Goal: Participate in discussion: Engage in conversation with other users on a specific topic

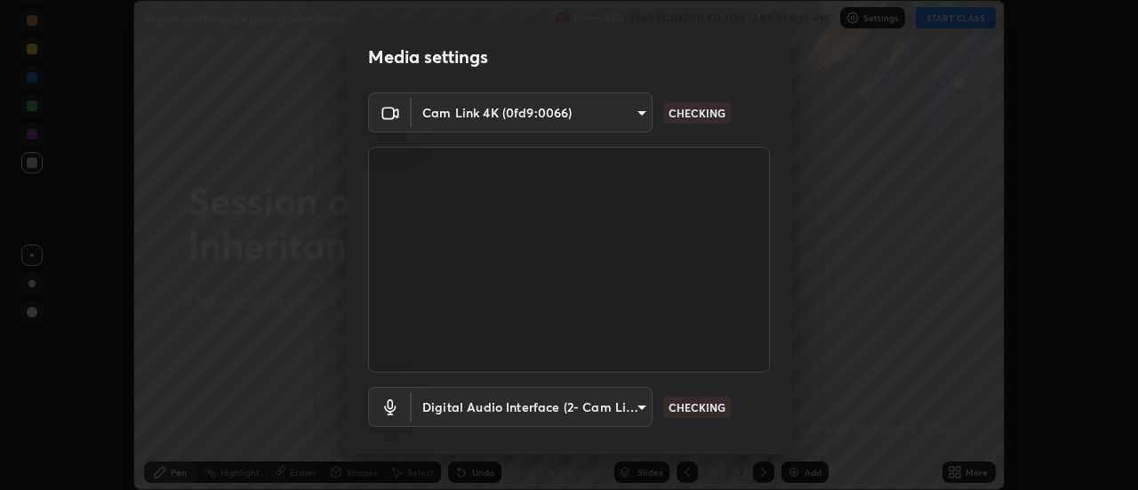
scroll to position [93, 0]
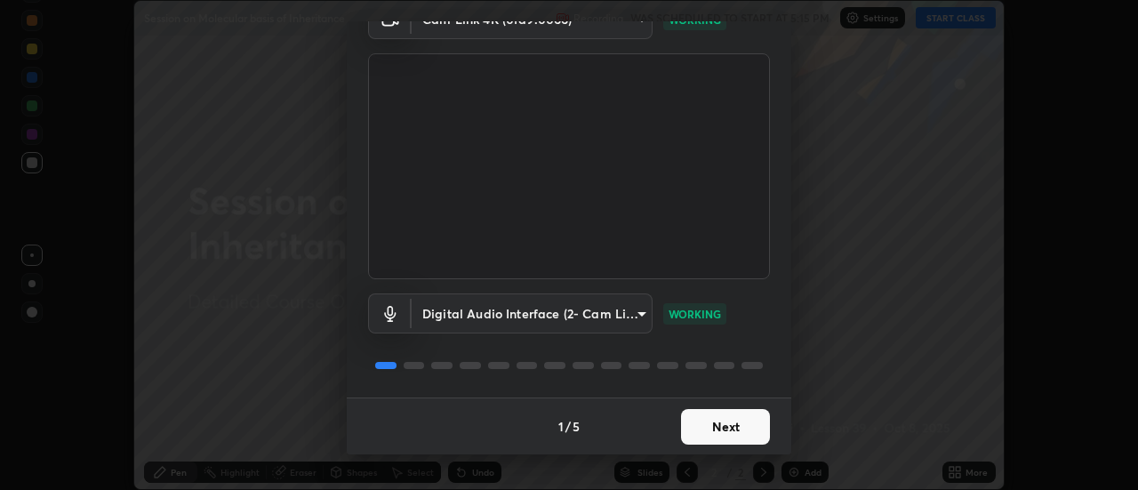
click at [721, 425] on button "Next" at bounding box center [725, 427] width 89 height 36
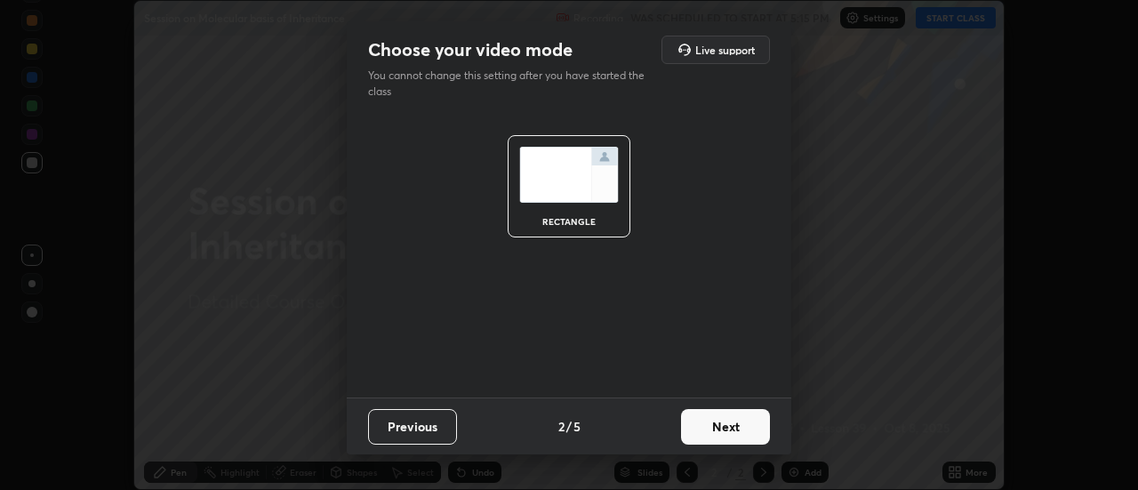
scroll to position [0, 0]
click at [724, 428] on button "Next" at bounding box center [725, 427] width 89 height 36
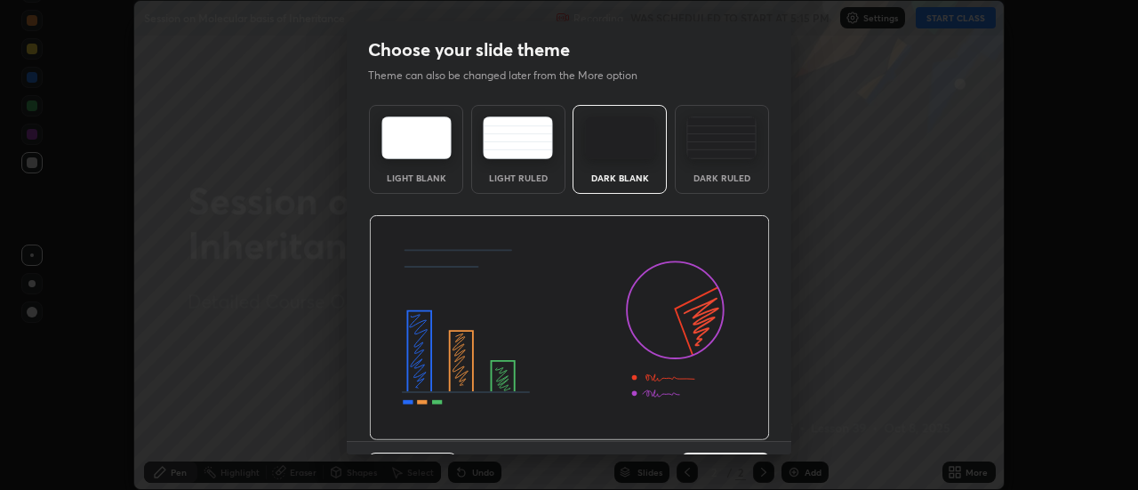
scroll to position [44, 0]
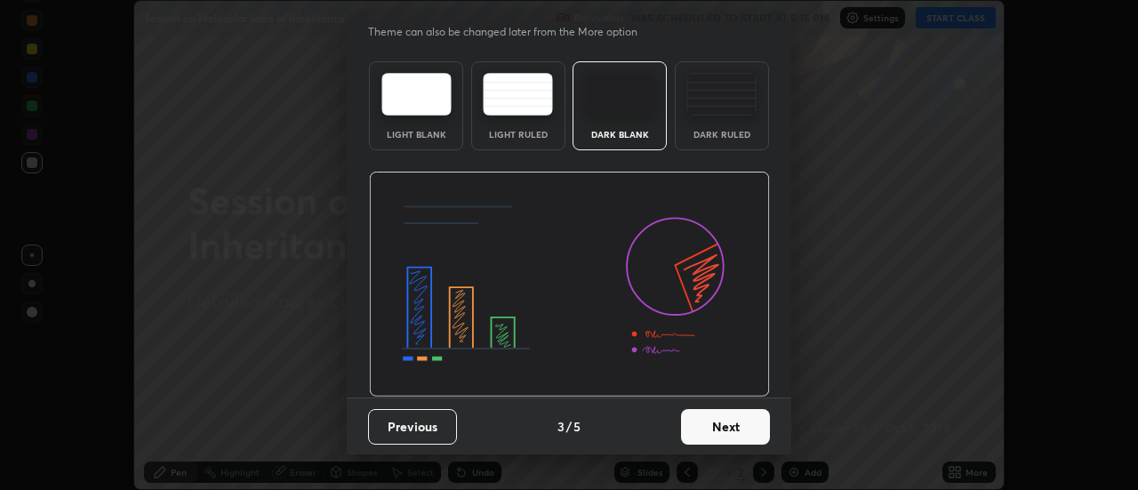
click at [732, 421] on button "Next" at bounding box center [725, 427] width 89 height 36
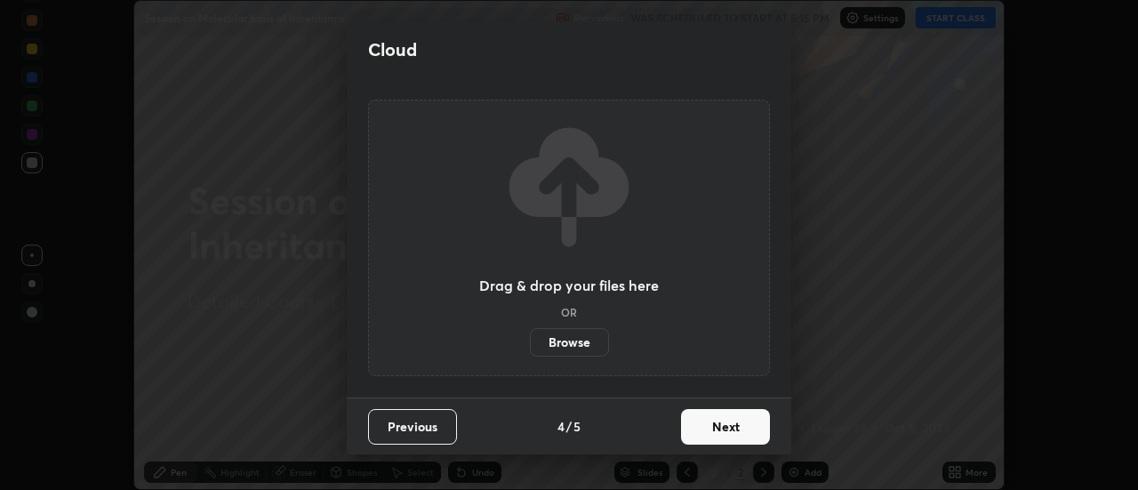
click at [732, 428] on button "Next" at bounding box center [725, 427] width 89 height 36
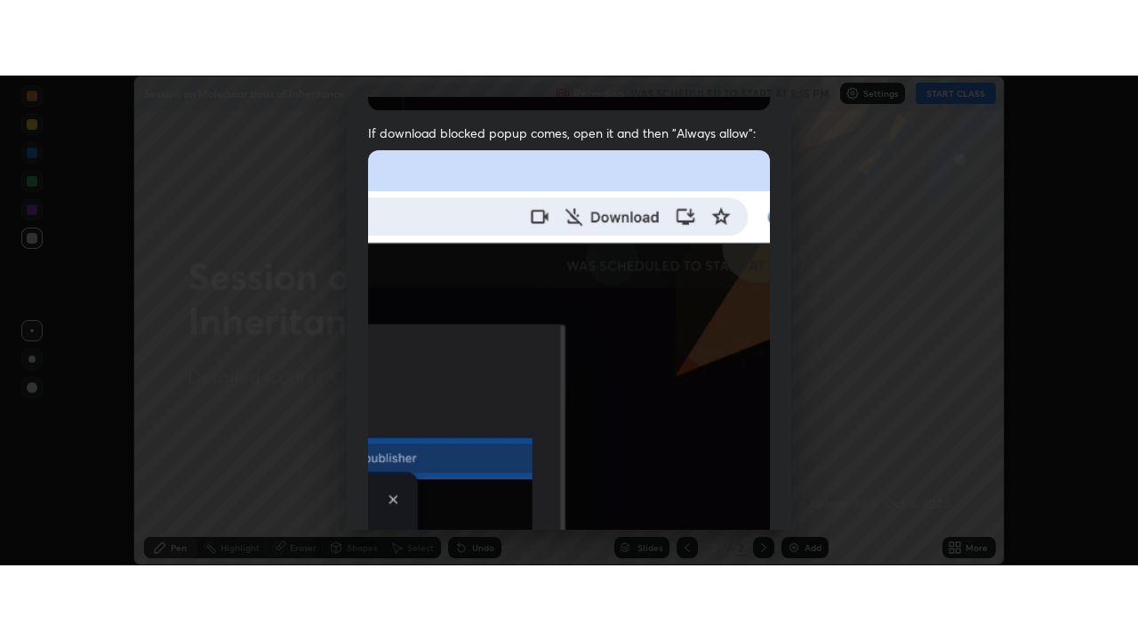
scroll to position [456, 0]
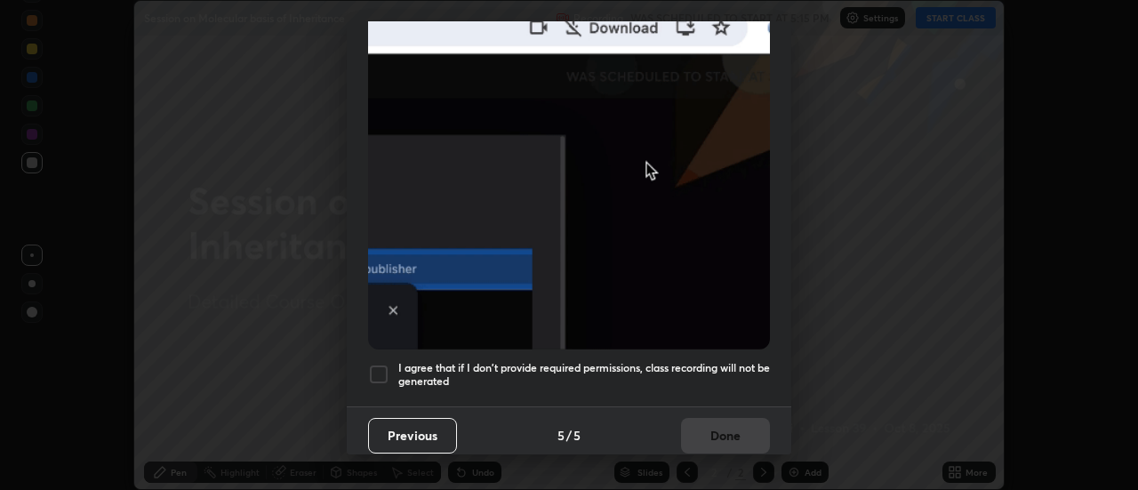
click at [376, 367] on div at bounding box center [378, 374] width 21 height 21
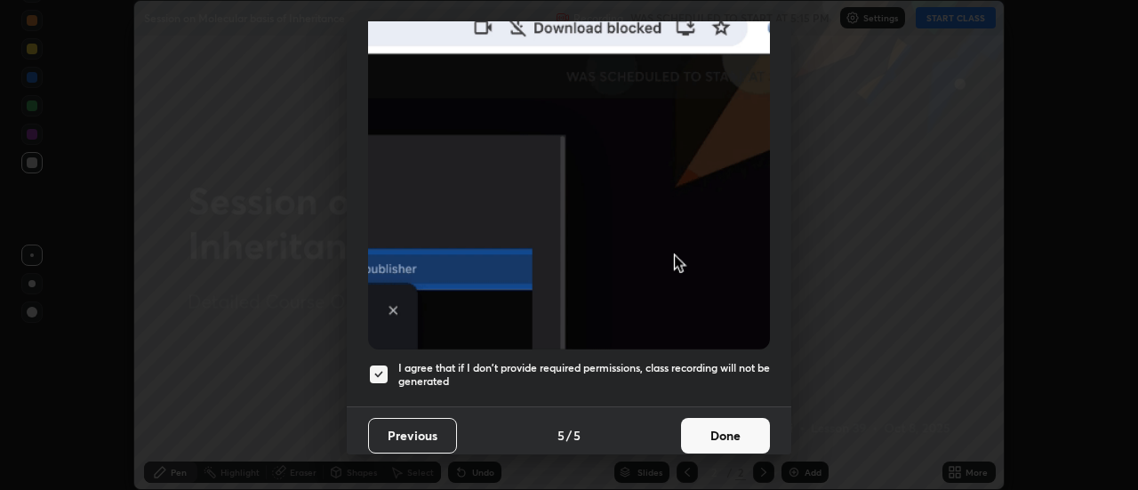
click at [727, 422] on button "Done" at bounding box center [725, 436] width 89 height 36
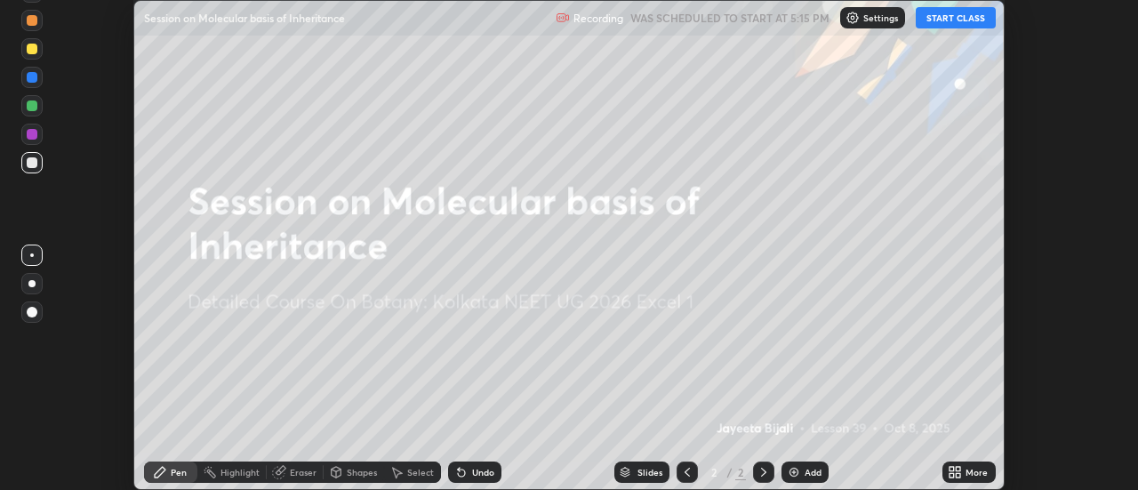
click at [955, 19] on button "START CLASS" at bounding box center [956, 17] width 80 height 21
click at [792, 470] on img at bounding box center [794, 472] width 14 height 14
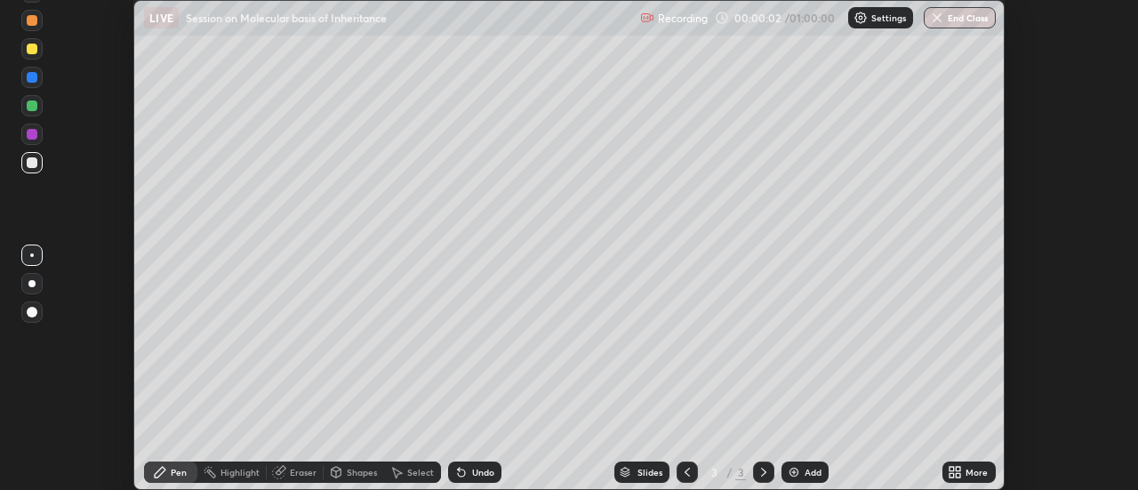
click at [957, 470] on icon at bounding box center [959, 469] width 4 height 4
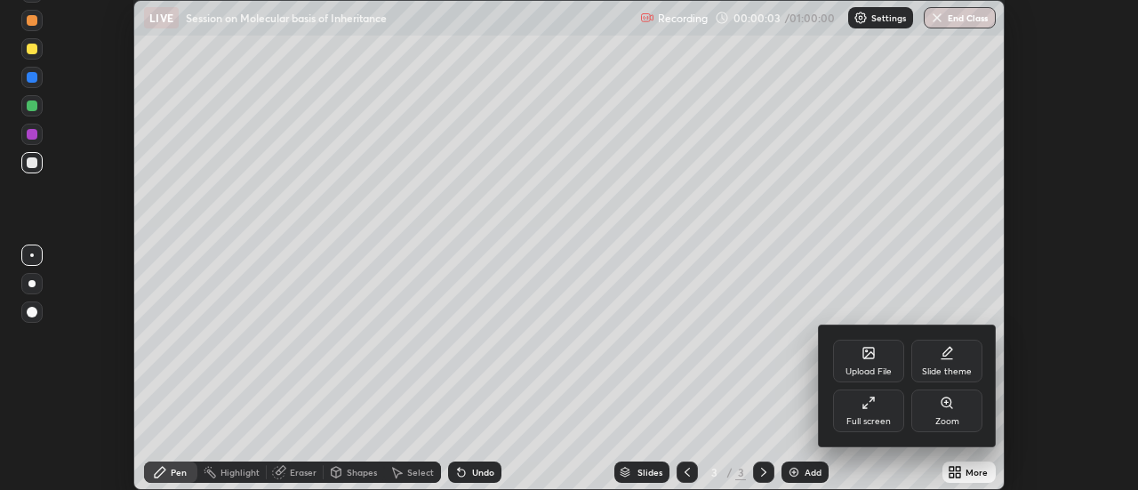
click at [866, 408] on icon at bounding box center [865, 406] width 4 height 4
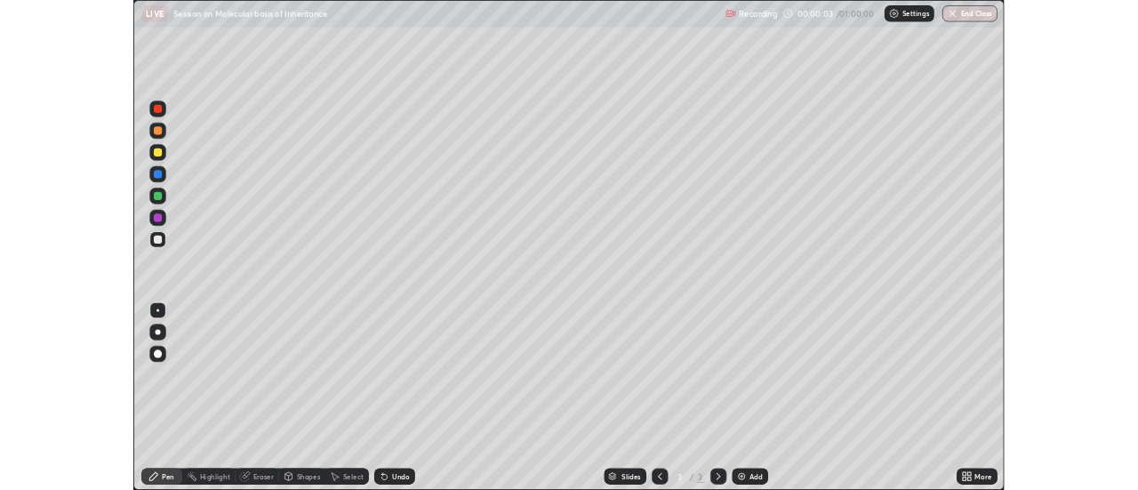
scroll to position [640, 1138]
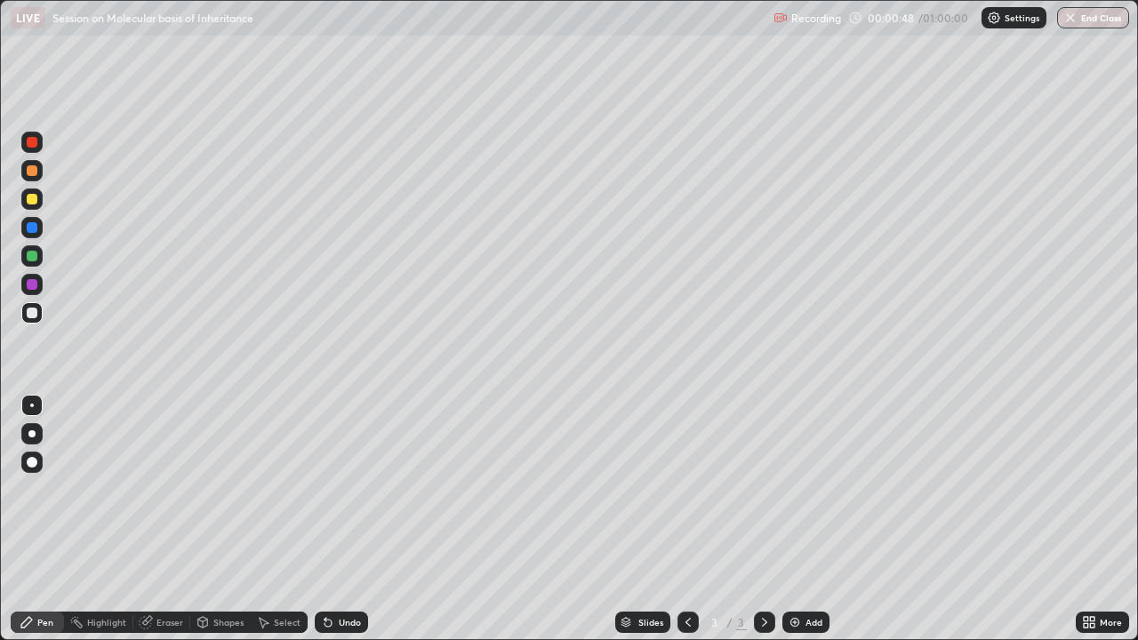
click at [11, 489] on div "Pen" at bounding box center [37, 623] width 53 height 36
click at [36, 436] on div at bounding box center [31, 433] width 21 height 21
click at [34, 258] on div at bounding box center [32, 256] width 11 height 11
click at [32, 313] on div at bounding box center [32, 313] width 11 height 11
click at [36, 260] on div at bounding box center [31, 255] width 21 height 21
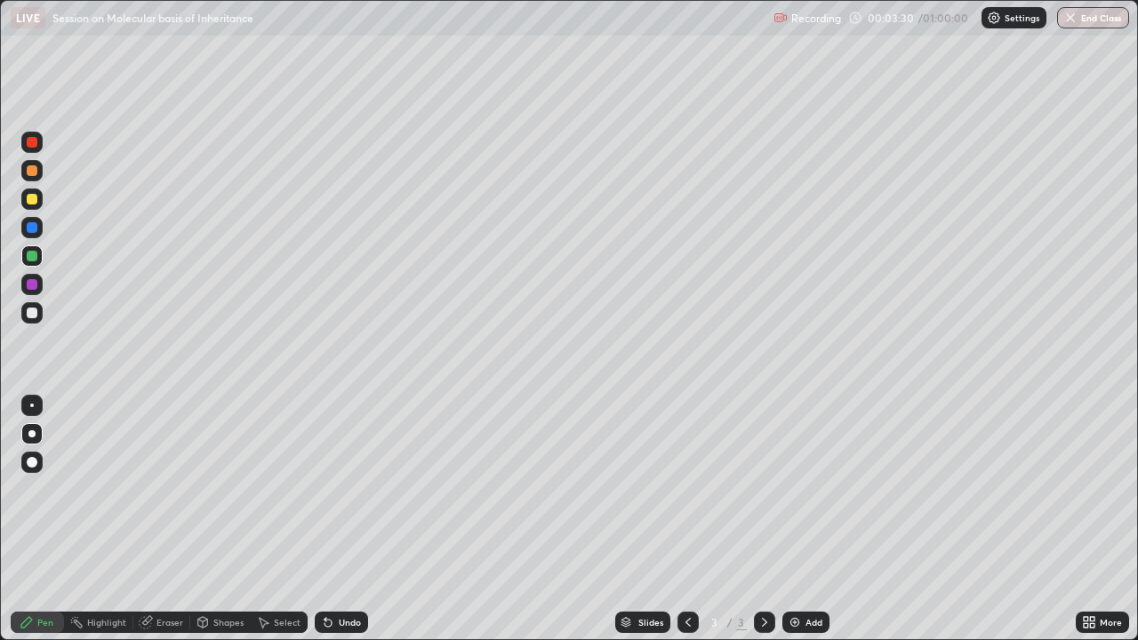
click at [34, 316] on div at bounding box center [32, 313] width 11 height 11
click at [794, 489] on img at bounding box center [795, 622] width 14 height 14
click at [685, 489] on div at bounding box center [687, 622] width 21 height 21
click at [760, 489] on icon at bounding box center [764, 622] width 14 height 14
click at [36, 143] on div at bounding box center [32, 142] width 11 height 11
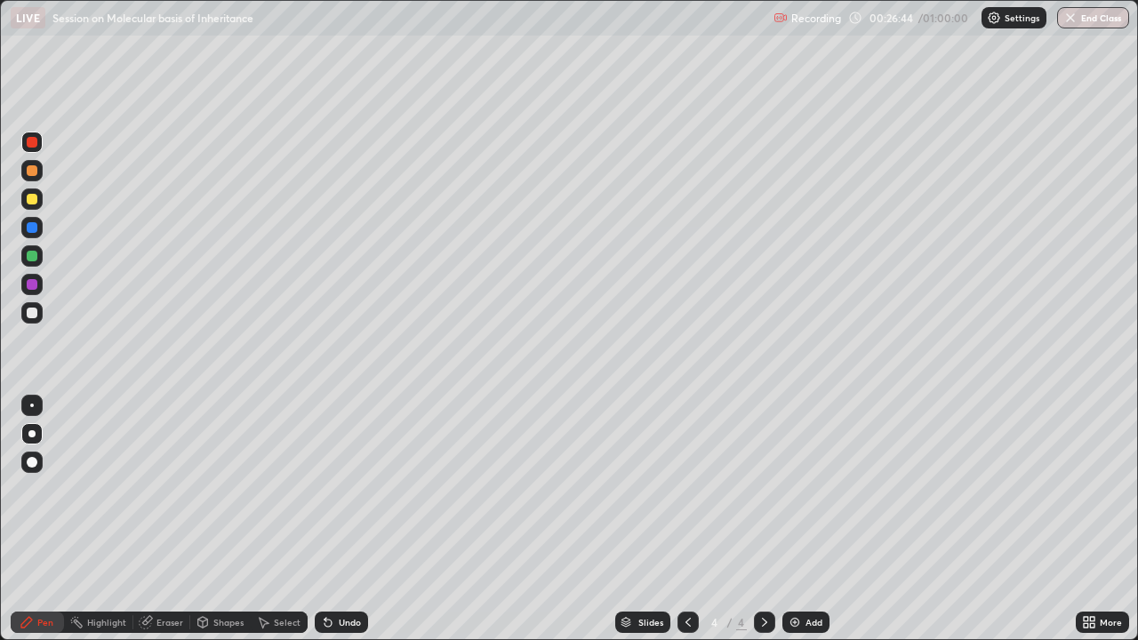
click at [34, 317] on div at bounding box center [32, 313] width 11 height 11
click at [686, 489] on icon at bounding box center [688, 622] width 14 height 14
click at [762, 489] on icon at bounding box center [764, 622] width 14 height 14
click at [791, 489] on img at bounding box center [795, 622] width 14 height 14
click at [686, 489] on icon at bounding box center [688, 622] width 14 height 14
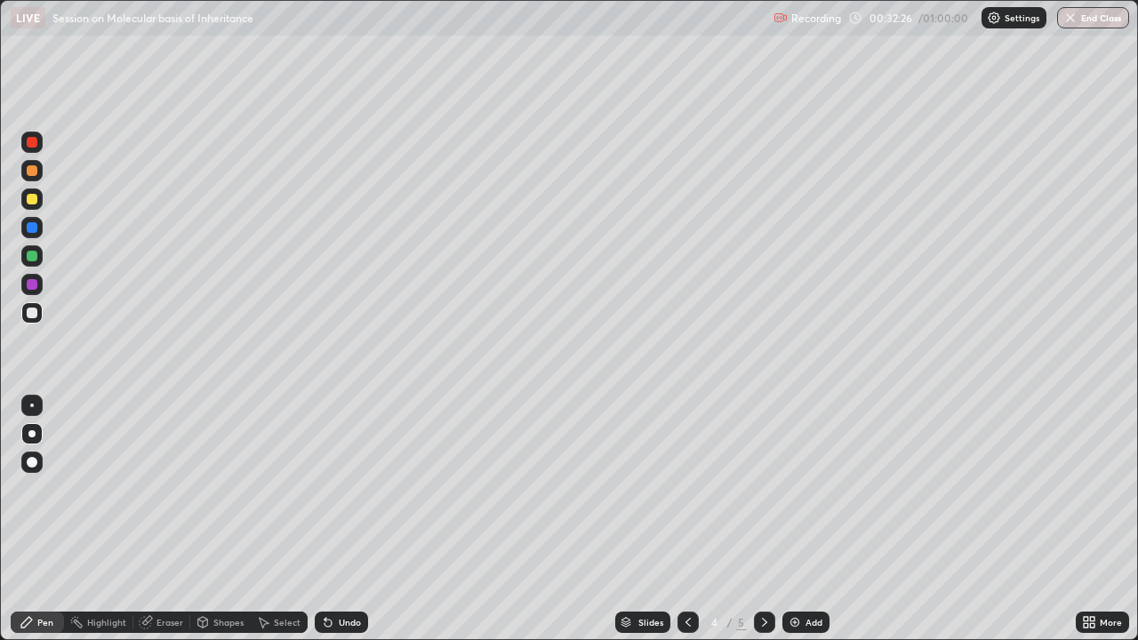
click at [158, 489] on div "Eraser" at bounding box center [169, 622] width 27 height 9
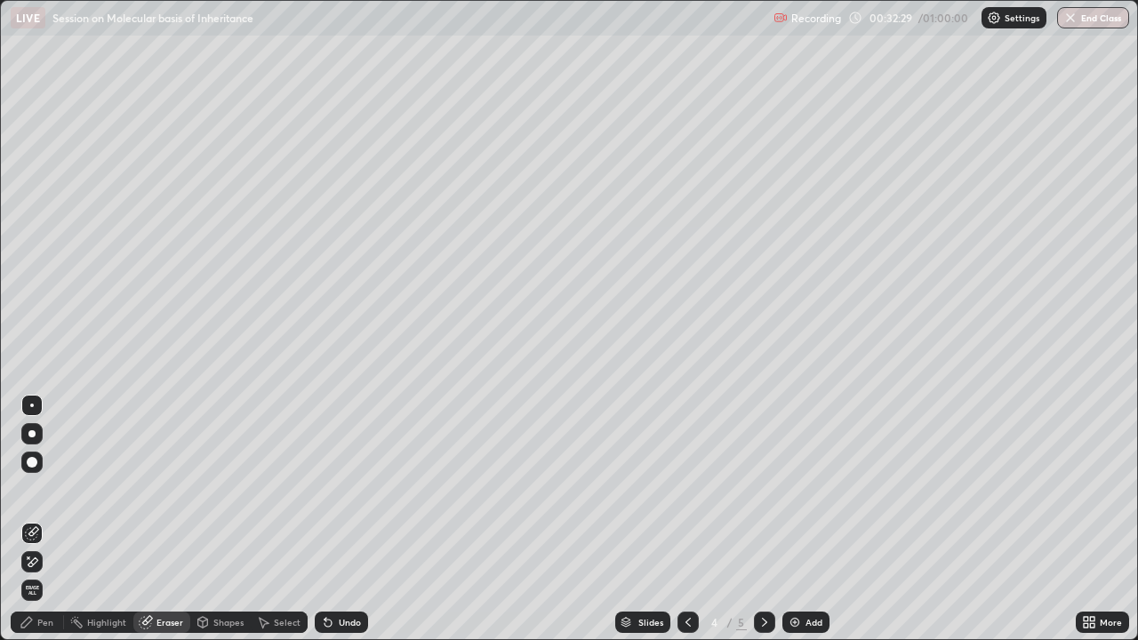
click at [34, 489] on icon at bounding box center [27, 622] width 14 height 14
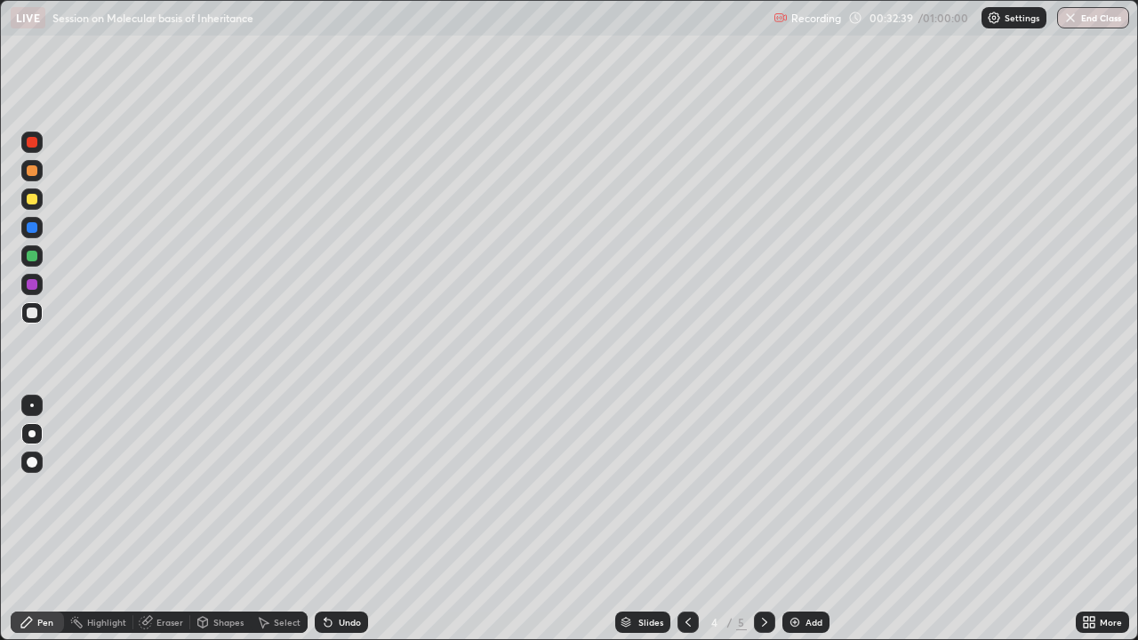
click at [155, 489] on div "Eraser" at bounding box center [161, 622] width 57 height 21
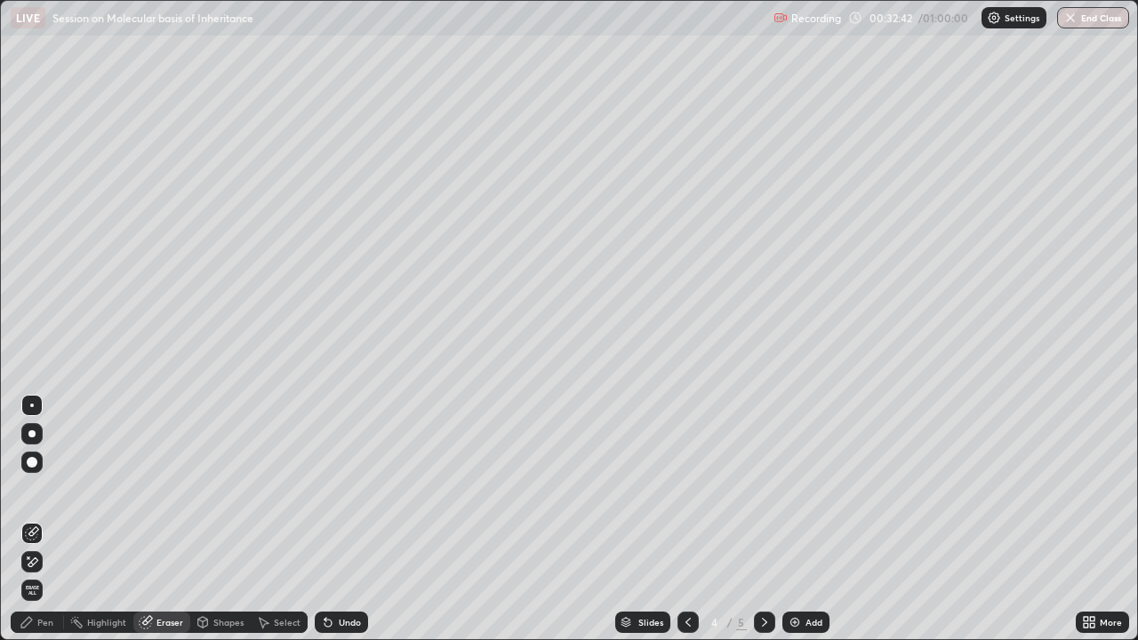
click at [49, 489] on div "Pen" at bounding box center [45, 622] width 16 height 9
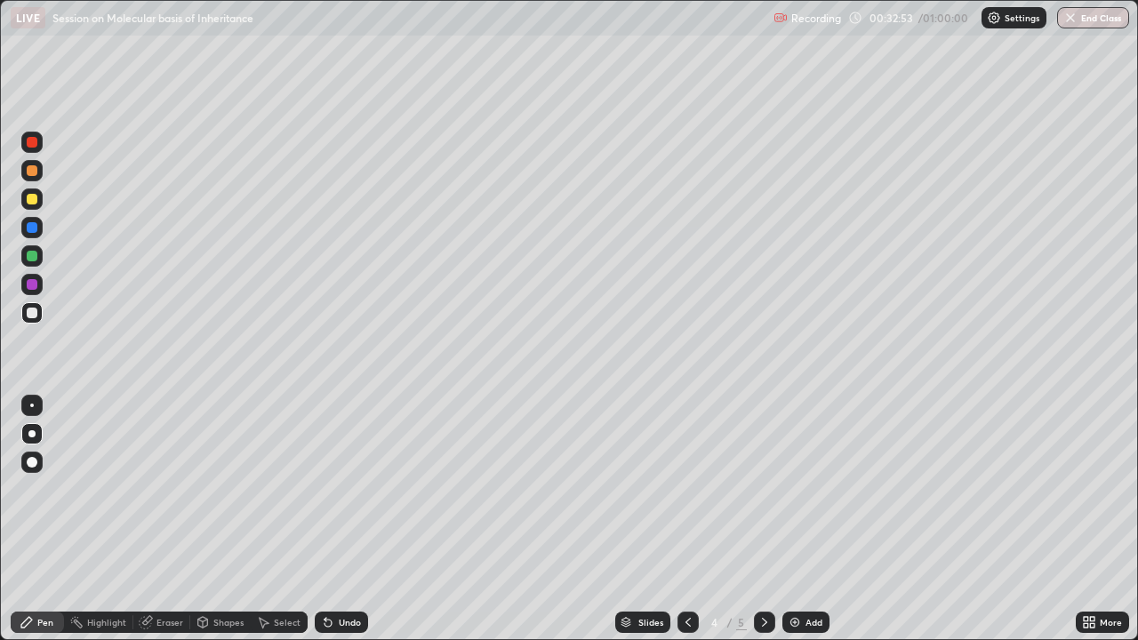
click at [35, 172] on div at bounding box center [32, 170] width 11 height 11
click at [764, 489] on icon at bounding box center [764, 622] width 14 height 14
click at [41, 290] on div at bounding box center [31, 284] width 21 height 21
click at [32, 172] on div at bounding box center [32, 170] width 11 height 11
click at [686, 489] on icon at bounding box center [687, 622] width 5 height 9
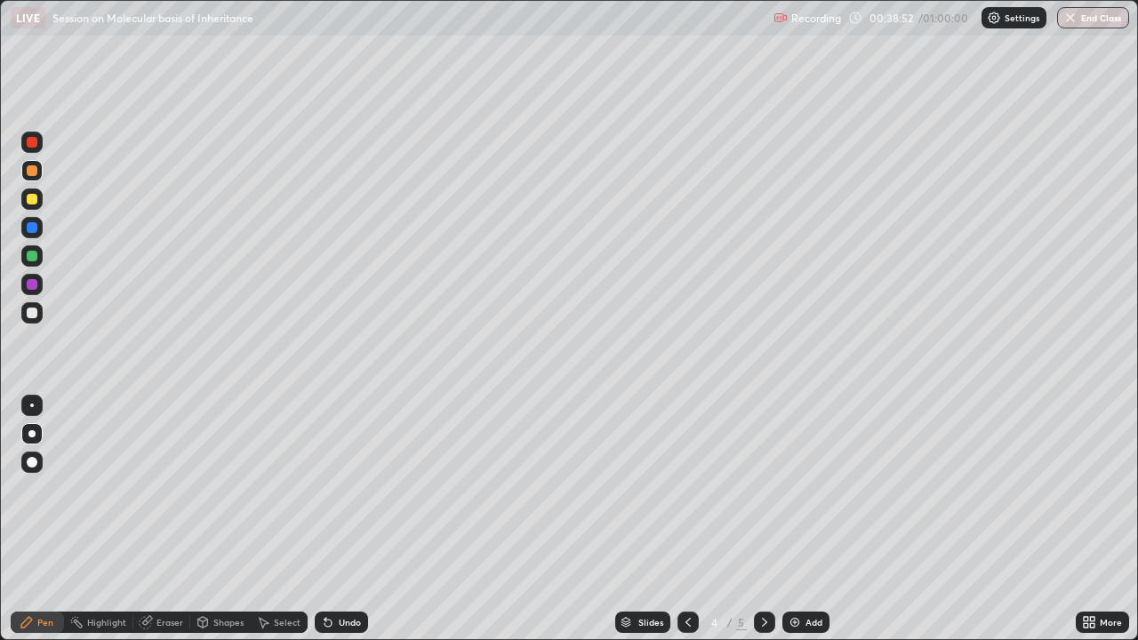
click at [763, 489] on icon at bounding box center [764, 622] width 14 height 14
click at [36, 311] on div at bounding box center [32, 313] width 11 height 11
click at [169, 489] on div "Eraser" at bounding box center [169, 622] width 27 height 9
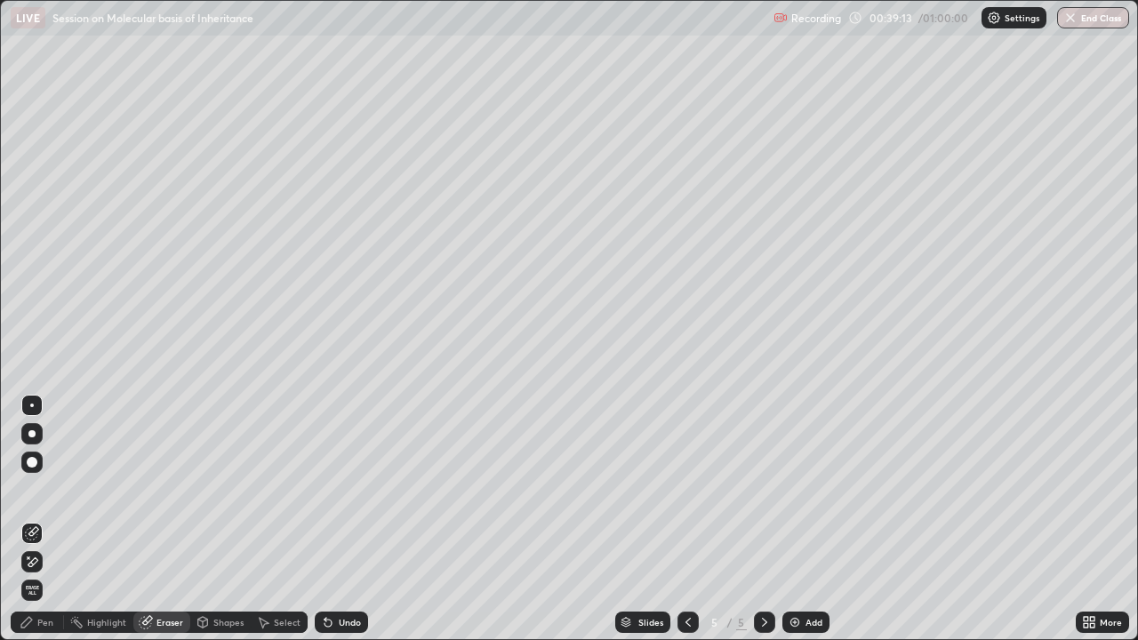
click at [29, 489] on icon at bounding box center [26, 622] width 11 height 11
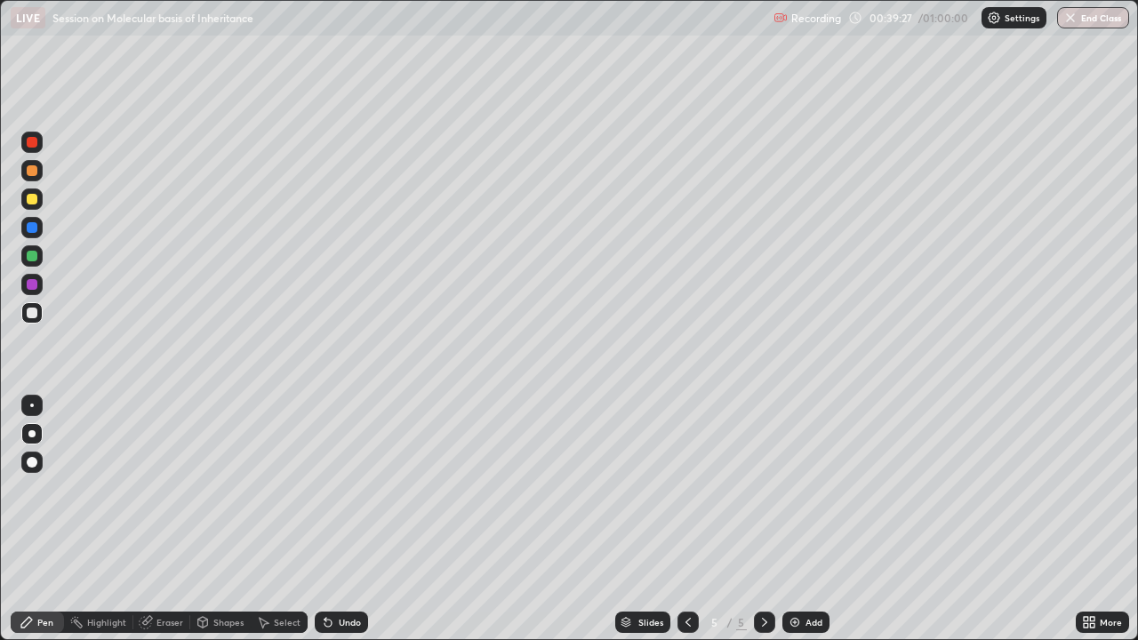
click at [38, 178] on div at bounding box center [31, 170] width 21 height 21
click at [33, 405] on div at bounding box center [32, 406] width 4 height 4
click at [37, 320] on div at bounding box center [31, 312] width 21 height 21
click at [33, 429] on div at bounding box center [31, 433] width 21 height 21
click at [331, 489] on icon at bounding box center [328, 622] width 14 height 14
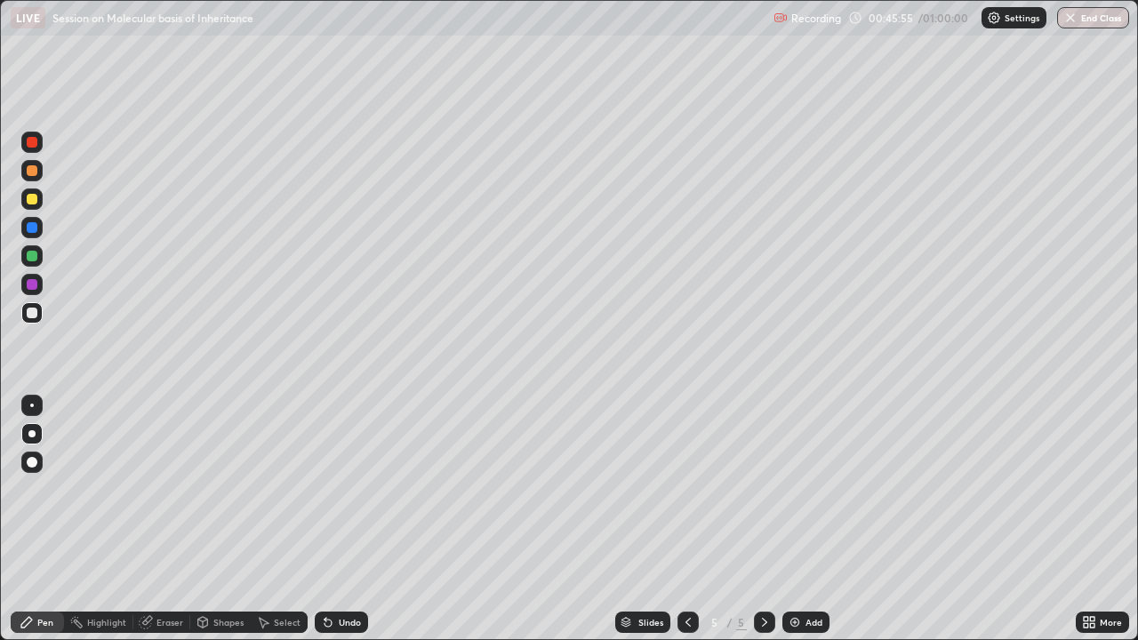
click at [325, 489] on icon at bounding box center [327, 623] width 7 height 7
click at [161, 489] on div "Eraser" at bounding box center [169, 622] width 27 height 9
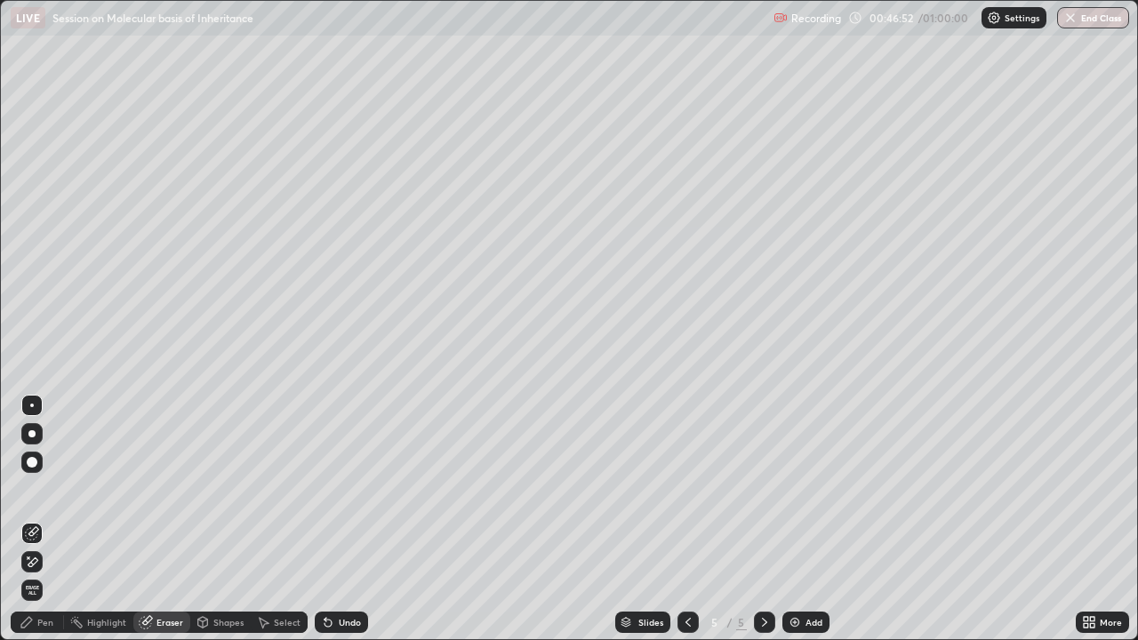
click at [38, 489] on div "Pen" at bounding box center [45, 622] width 16 height 9
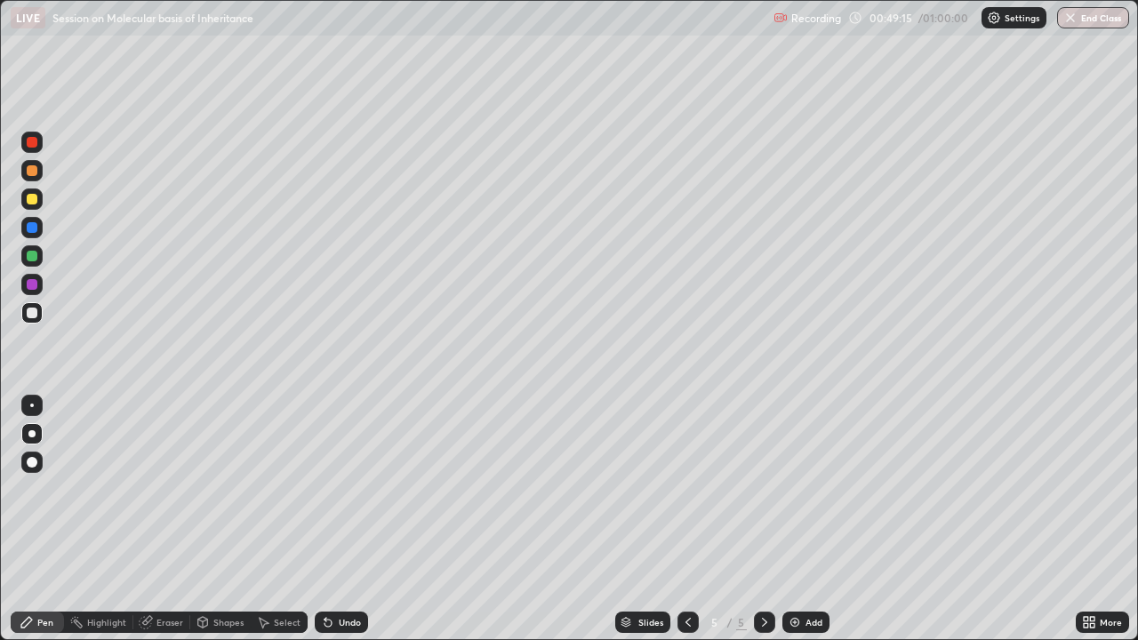
click at [36, 231] on div at bounding box center [32, 227] width 11 height 11
click at [31, 315] on div at bounding box center [32, 313] width 11 height 11
click at [34, 232] on div at bounding box center [32, 227] width 11 height 11
click at [32, 146] on div at bounding box center [32, 142] width 11 height 11
click at [32, 230] on div at bounding box center [32, 227] width 11 height 11
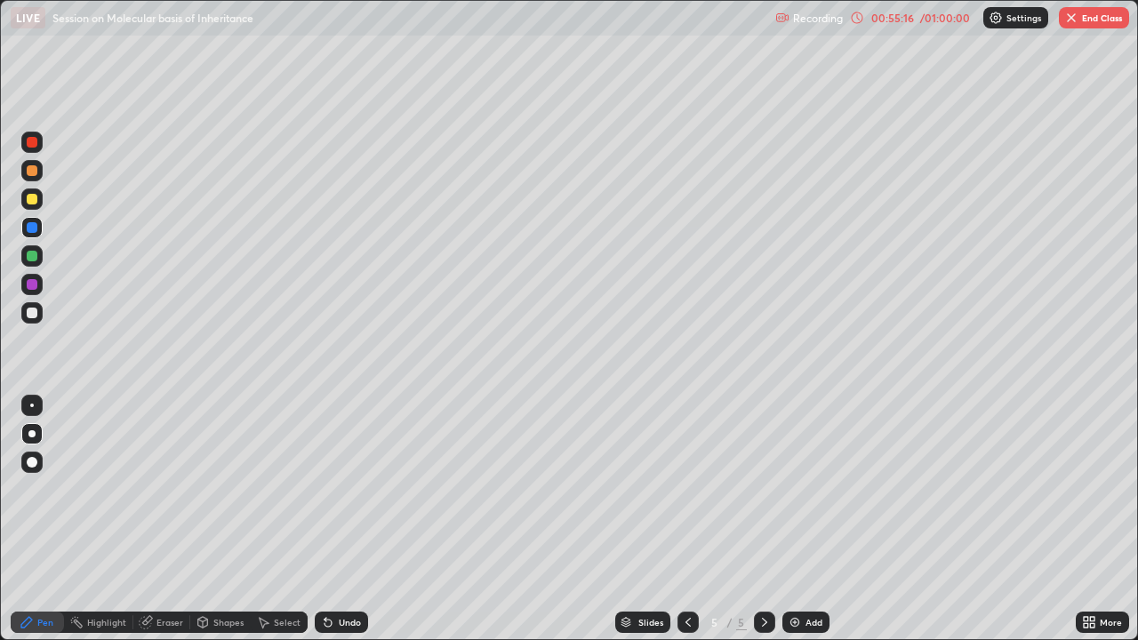
click at [31, 172] on div at bounding box center [32, 170] width 11 height 11
click at [31, 143] on div at bounding box center [32, 142] width 11 height 11
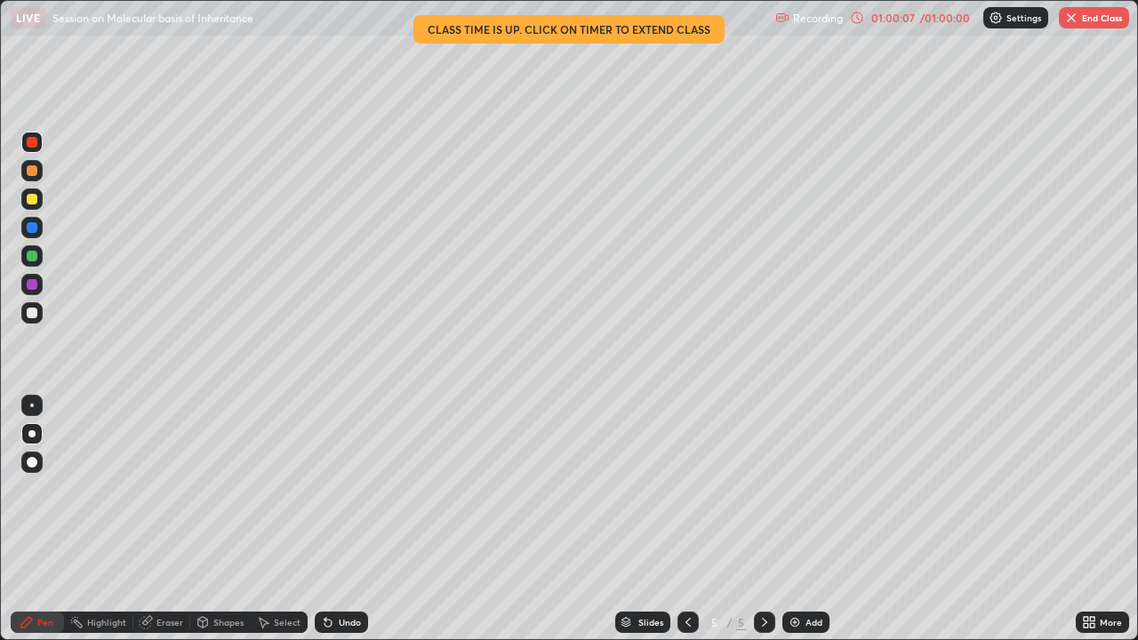
click at [33, 313] on div at bounding box center [32, 313] width 11 height 11
click at [32, 143] on div at bounding box center [32, 142] width 11 height 11
click at [687, 489] on icon at bounding box center [688, 622] width 14 height 14
click at [686, 489] on icon at bounding box center [688, 622] width 14 height 14
click at [1097, 22] on button "End Class" at bounding box center [1094, 17] width 70 height 21
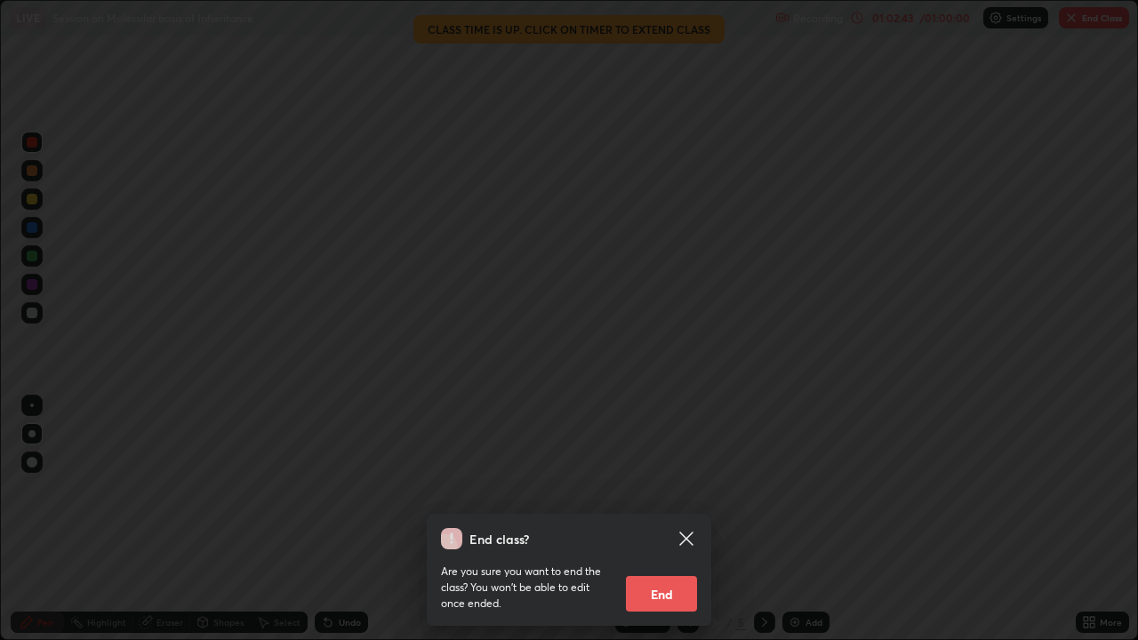
click at [674, 489] on button "End" at bounding box center [661, 594] width 71 height 36
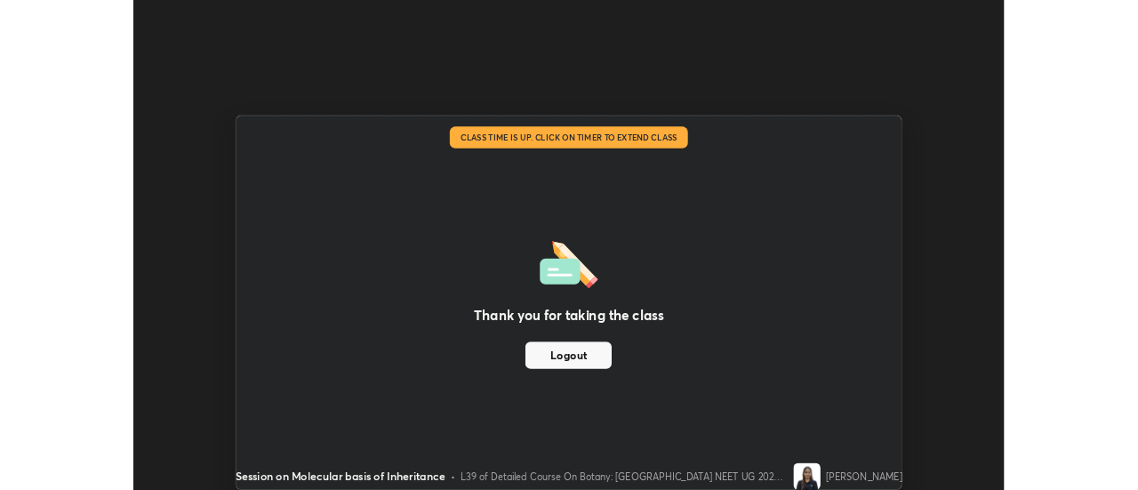
scroll to position [88411, 87763]
